Goal: Information Seeking & Learning: Learn about a topic

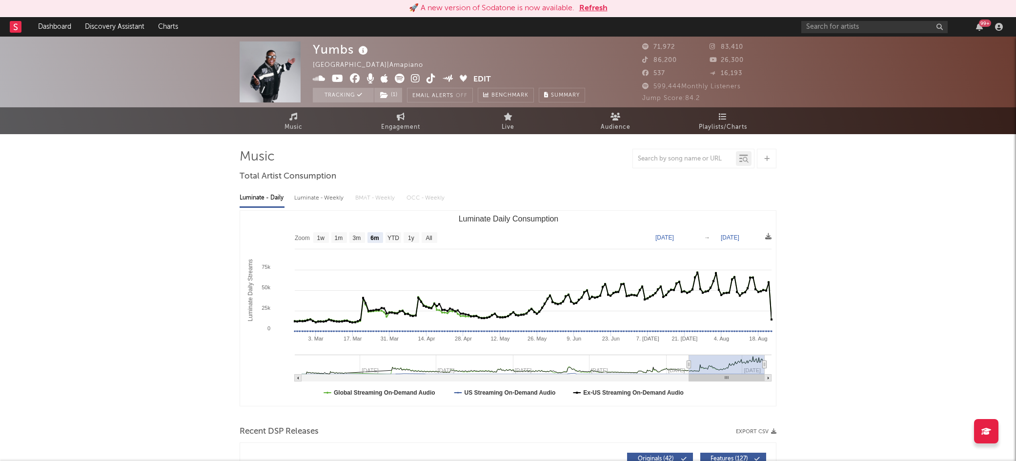
select select "6m"
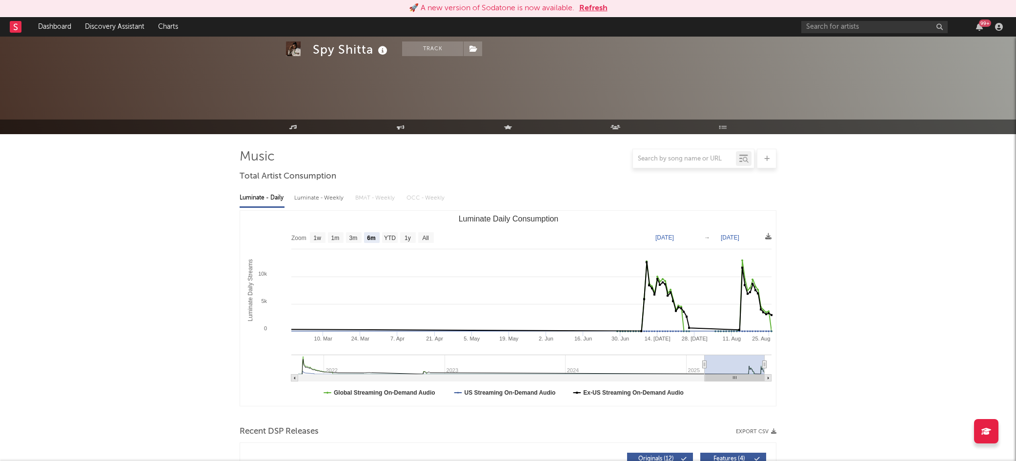
select select "6m"
select select "1w"
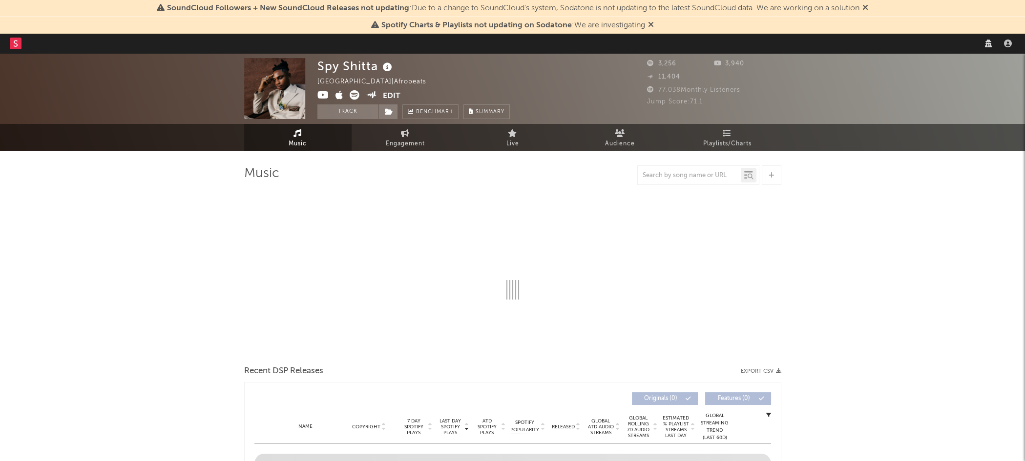
select select "6m"
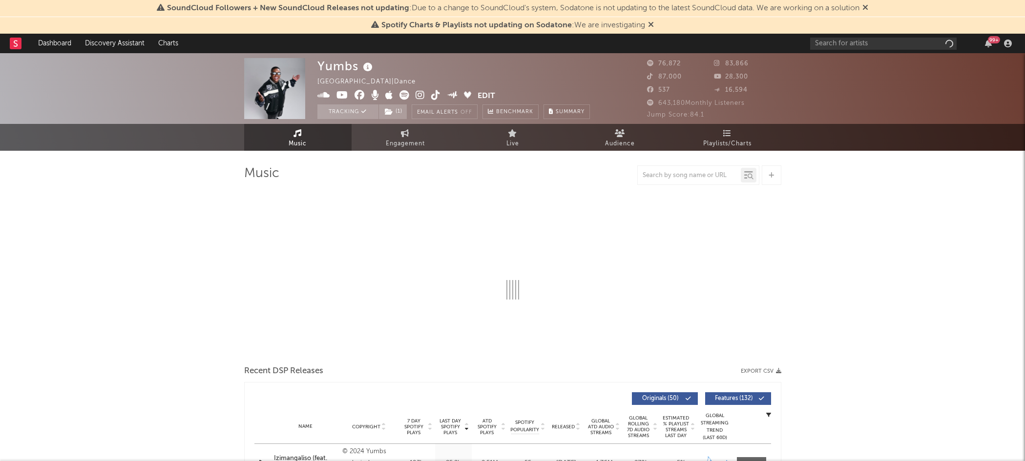
select select "6m"
